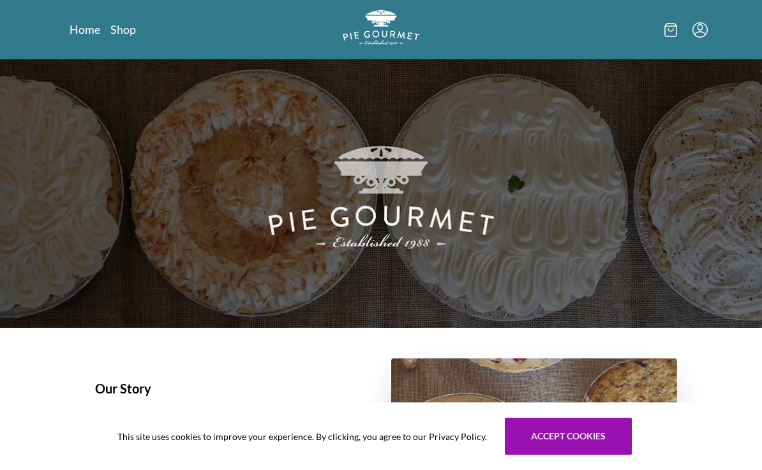
click at [130, 30] on link "Shop" at bounding box center [123, 29] width 26 height 15
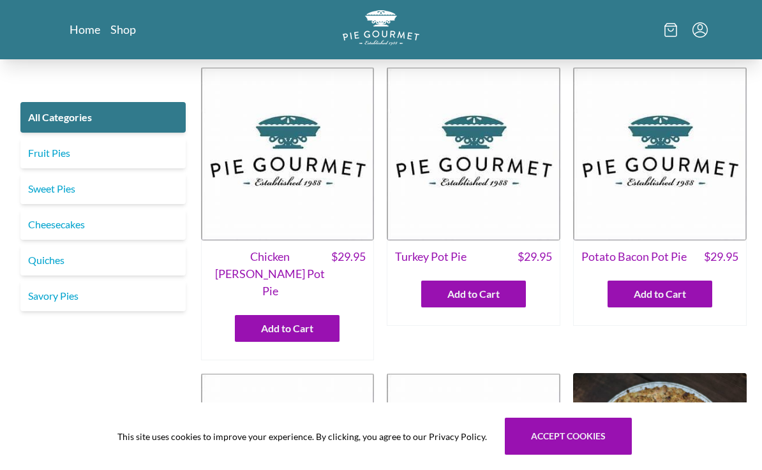
click at [705, 32] on icon "Menu" at bounding box center [700, 29] width 15 height 15
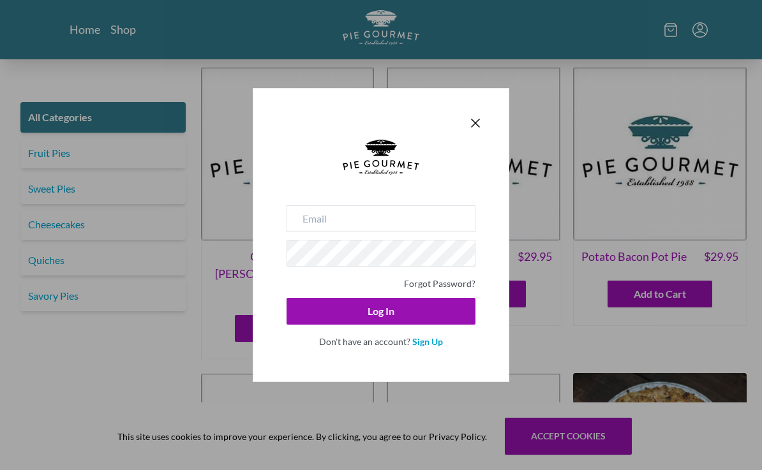
click at [675, 30] on div "Forgot Password? Log In Don't have an account? Sign Up" at bounding box center [381, 235] width 762 height 470
click at [676, 31] on div "Forgot Password? Log In Don't have an account? Sign Up" at bounding box center [381, 235] width 762 height 470
click at [474, 124] on icon "Close panel" at bounding box center [476, 123] width 8 height 8
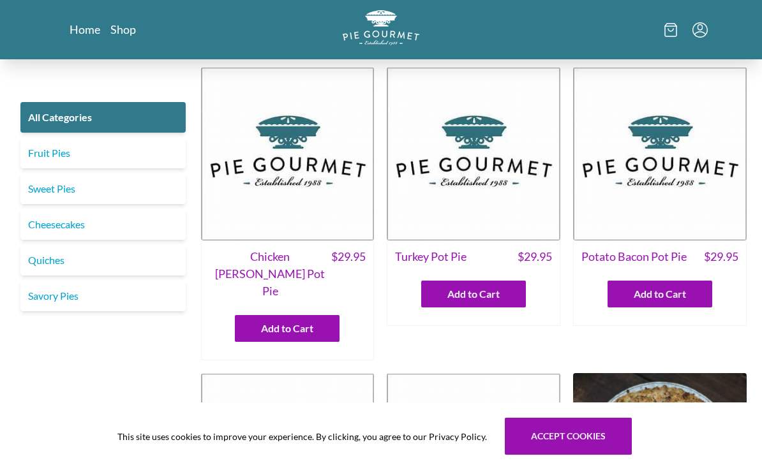
click at [673, 33] on icon at bounding box center [671, 30] width 13 height 14
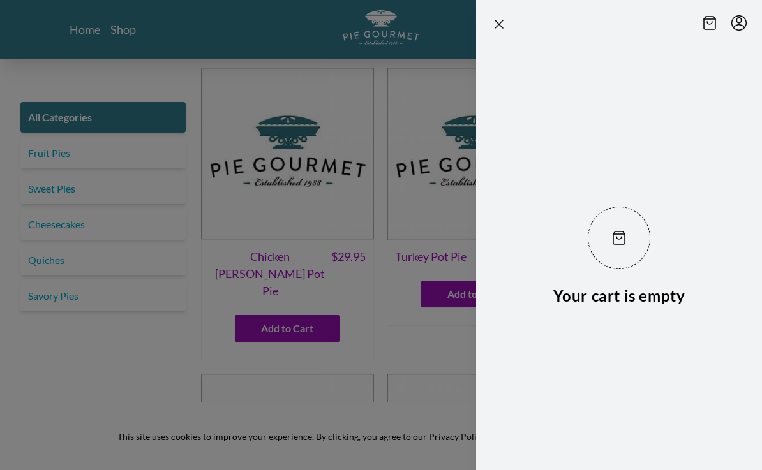
click at [497, 31] on icon "Close panel" at bounding box center [499, 24] width 15 height 15
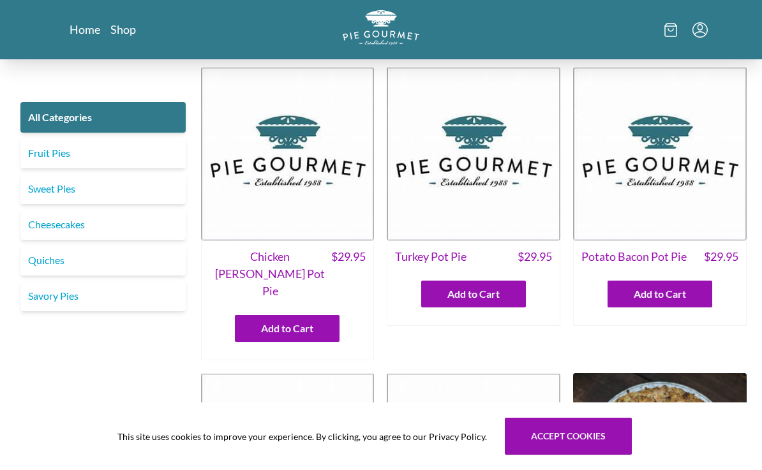
click at [64, 294] on link "Savory Pies" at bounding box center [102, 296] width 165 height 31
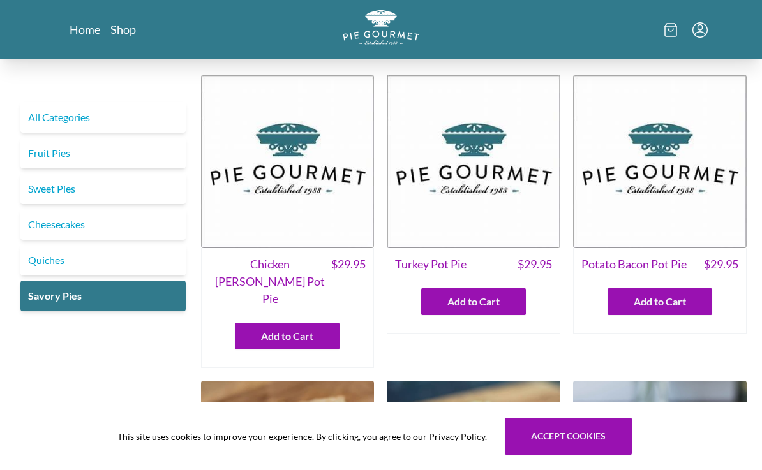
click at [47, 120] on link "All Categories" at bounding box center [102, 117] width 165 height 31
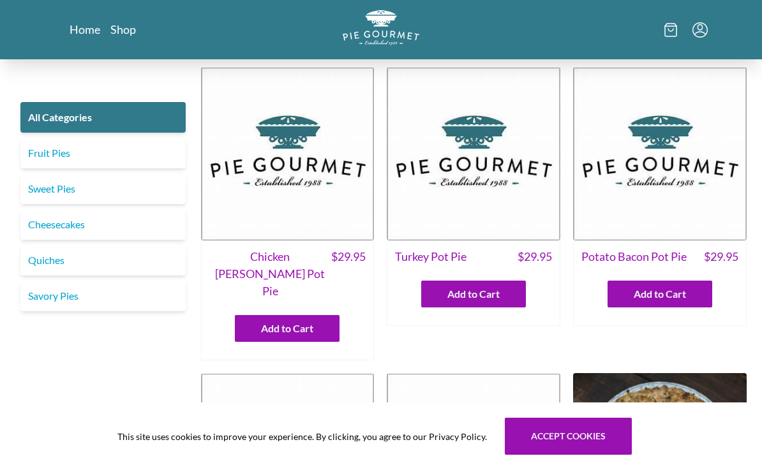
click at [80, 36] on link "Home" at bounding box center [85, 29] width 31 height 15
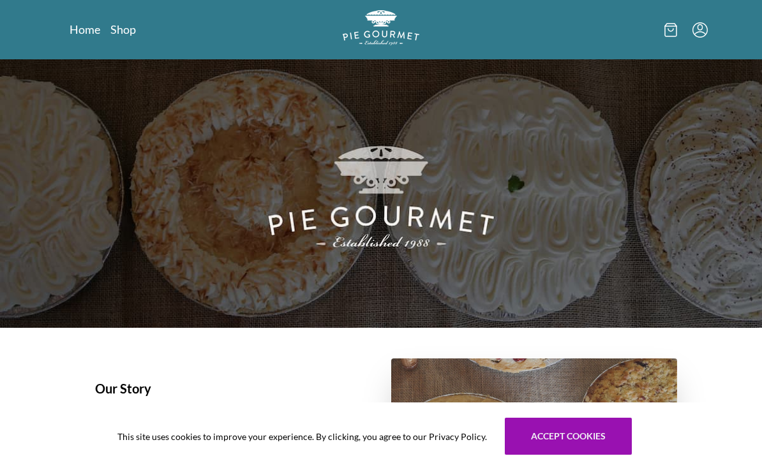
click at [122, 34] on link "Shop" at bounding box center [123, 29] width 26 height 15
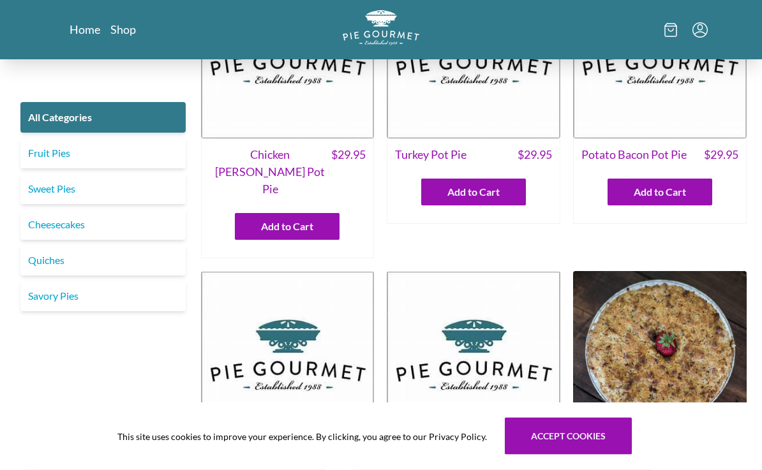
scroll to position [102, 0]
click at [59, 297] on link "Savory Pies" at bounding box center [102, 296] width 165 height 31
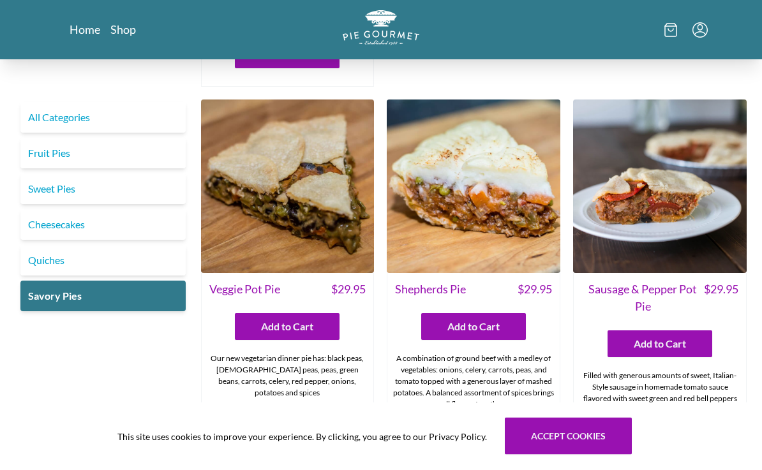
scroll to position [294, 0]
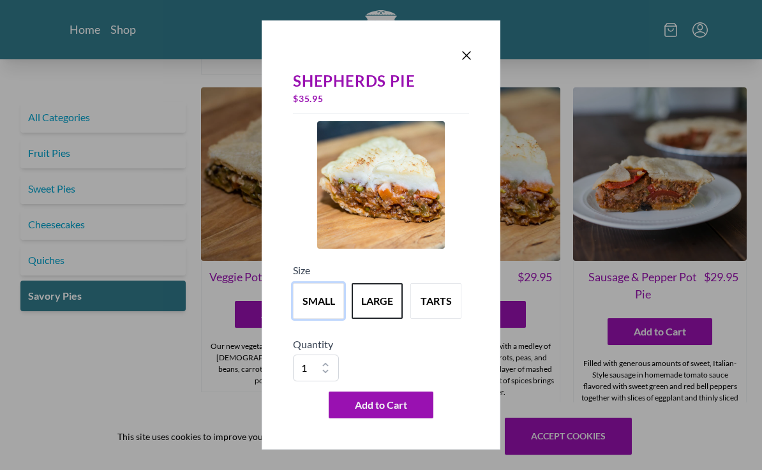
click at [327, 319] on button "small" at bounding box center [318, 301] width 51 height 36
click at [391, 315] on button "large" at bounding box center [377, 301] width 51 height 36
click at [329, 319] on button "small" at bounding box center [318, 301] width 51 height 36
click at [396, 317] on button "large" at bounding box center [377, 301] width 51 height 36
click at [472, 63] on icon "Close panel" at bounding box center [466, 55] width 15 height 15
